Goal: Navigation & Orientation: Find specific page/section

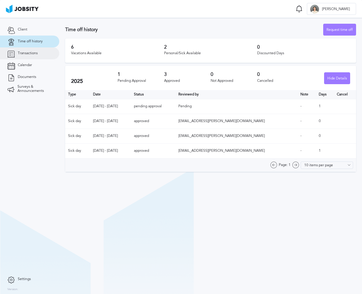
click at [24, 53] on span "Transactions" at bounding box center [28, 53] width 20 height 4
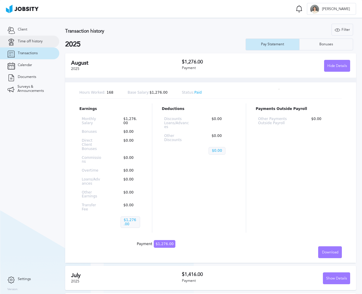
click at [39, 37] on link "Time off history" at bounding box center [29, 42] width 59 height 12
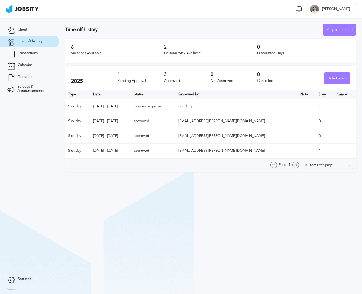
click at [283, 25] on div "Time off history Request time off" at bounding box center [210, 30] width 291 height 12
click at [30, 29] on link "Client" at bounding box center [29, 30] width 59 height 12
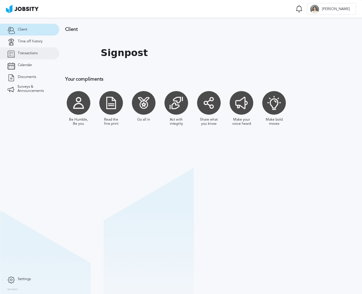
click at [34, 54] on span "Transactions" at bounding box center [28, 53] width 20 height 4
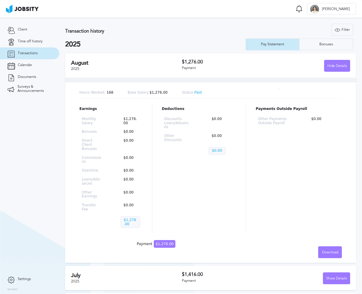
click at [274, 30] on div "Filter Years 2025" at bounding box center [287, 30] width 131 height 12
